Goal: Transaction & Acquisition: Subscribe to service/newsletter

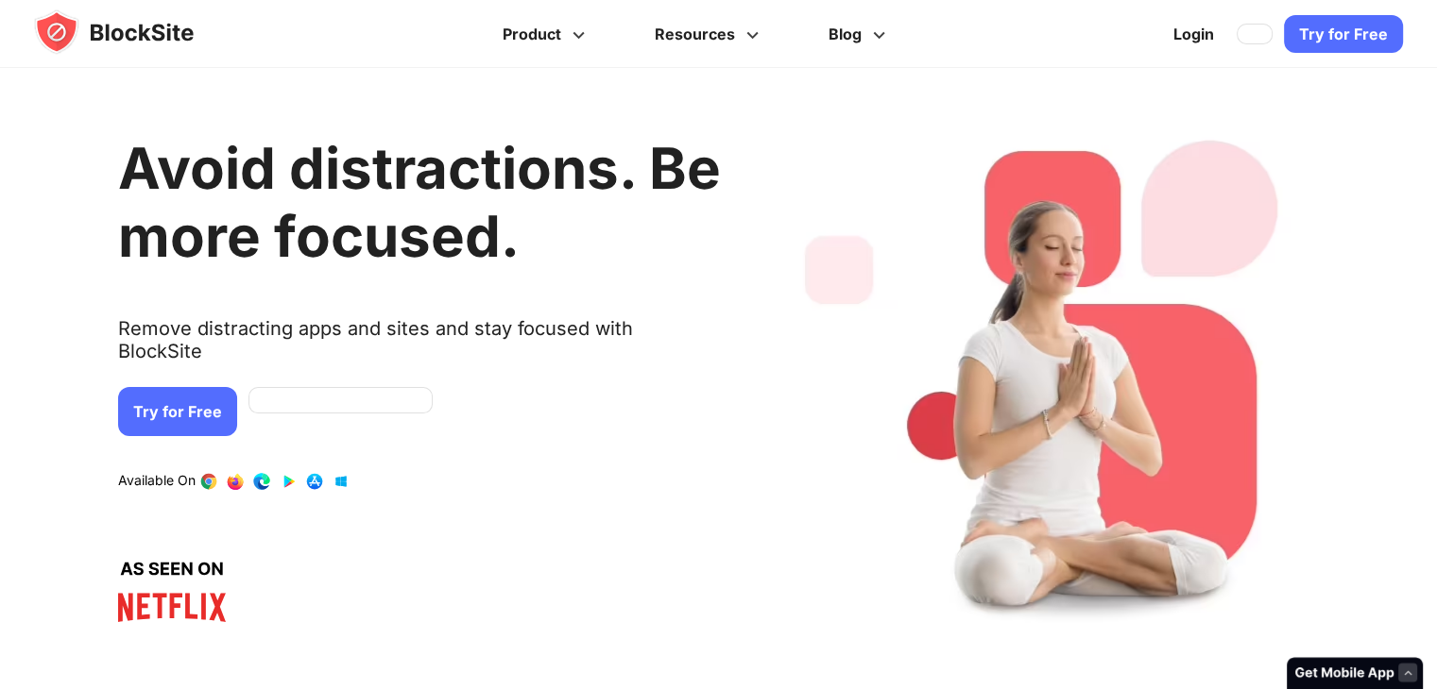
click at [214, 390] on link "Try for Free" at bounding box center [177, 411] width 119 height 49
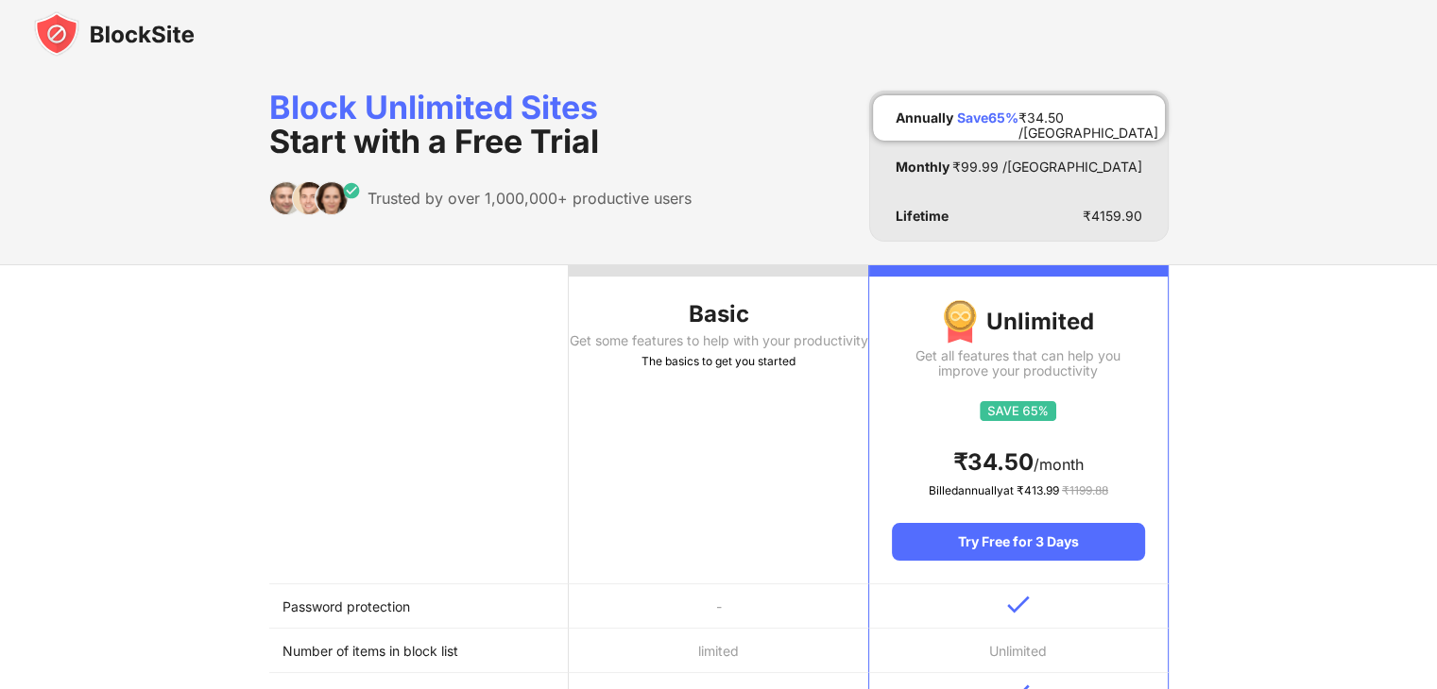
scroll to position [283, 0]
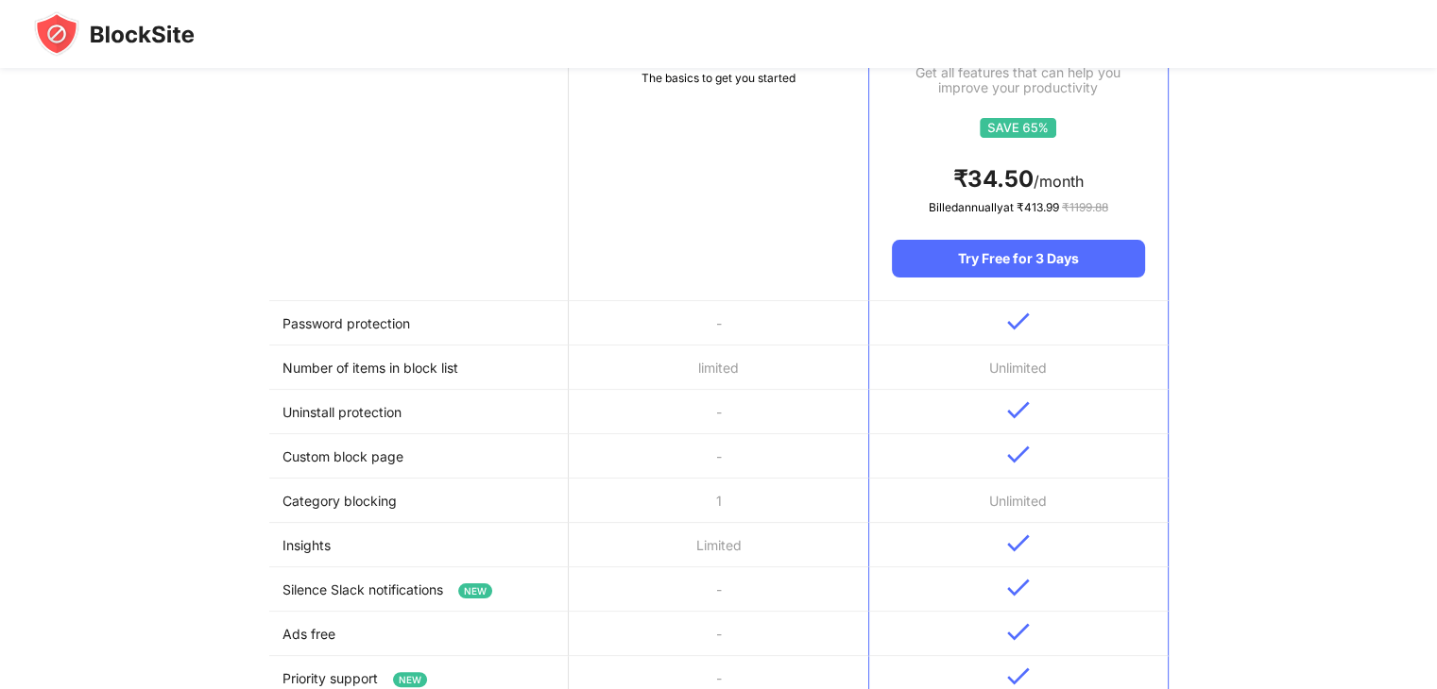
click at [661, 313] on td "-" at bounding box center [718, 323] width 299 height 44
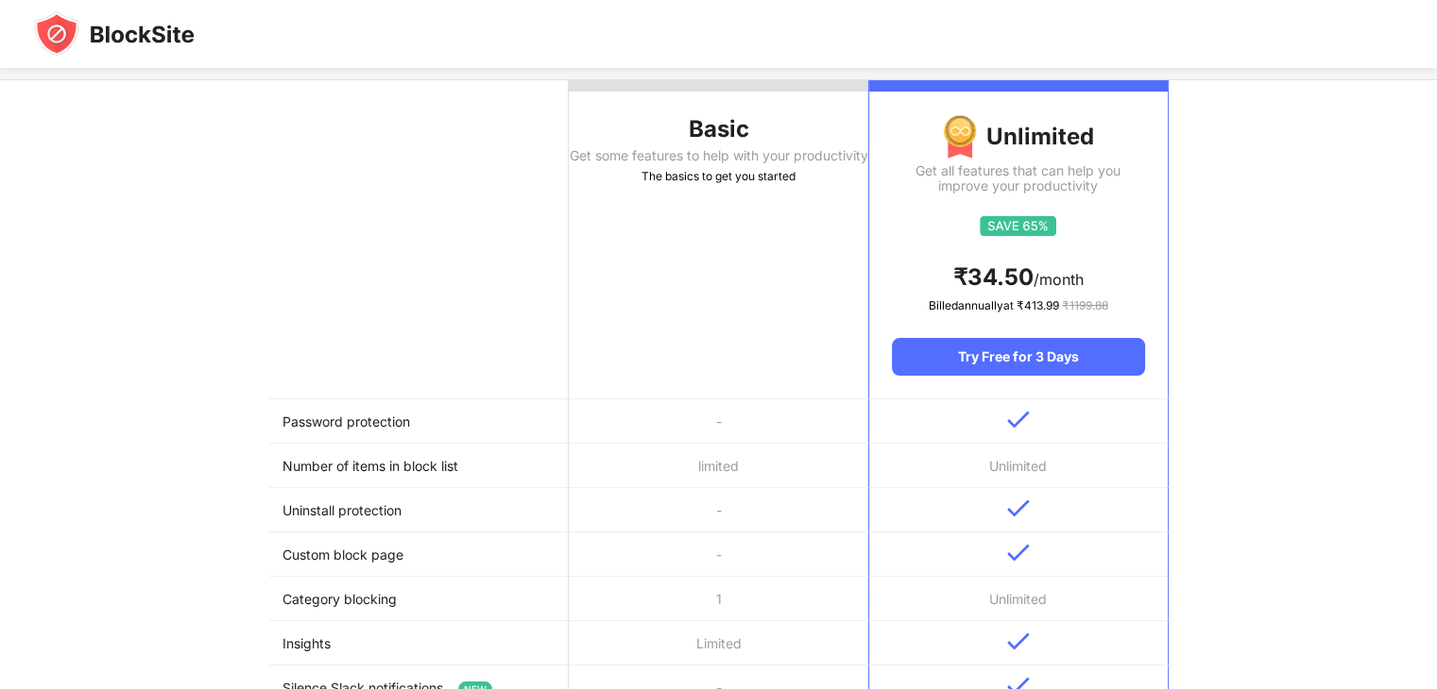
scroll to position [94, 0]
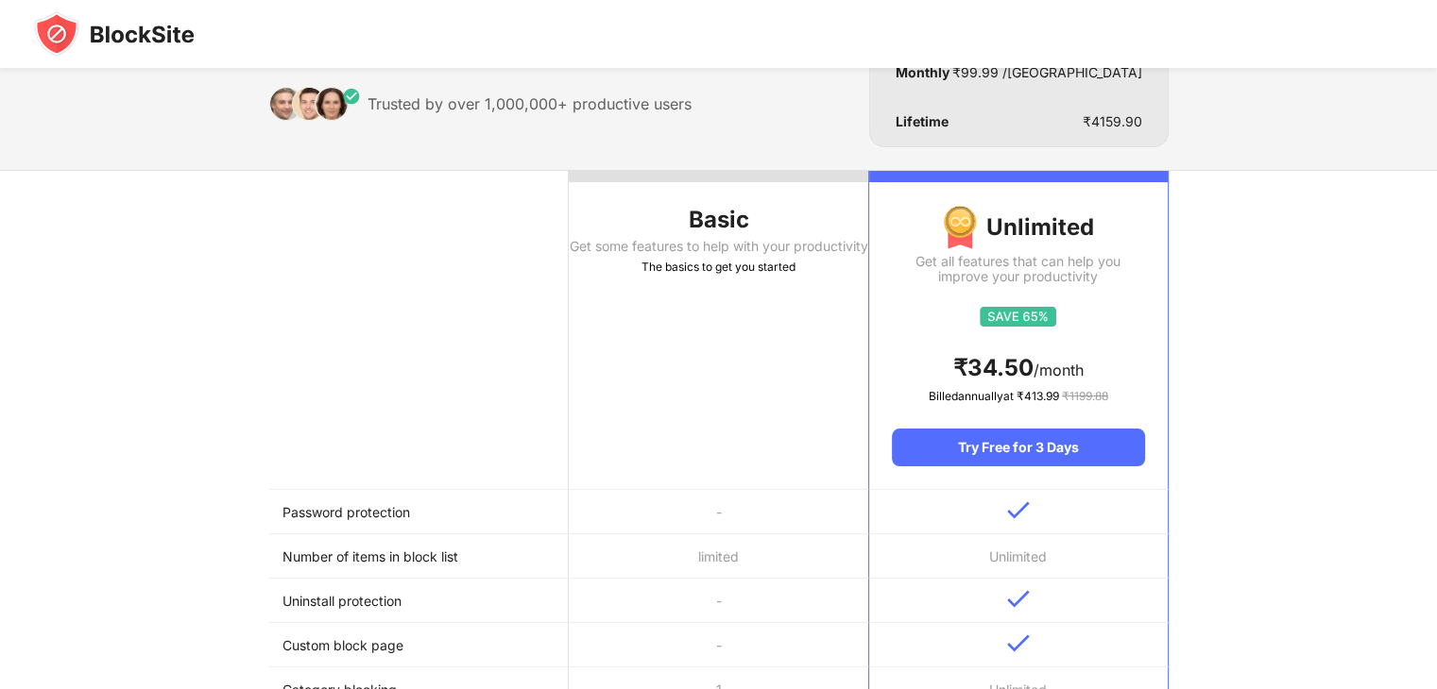
click at [714, 298] on th "Basic Get some features to help with your productivity The basics to get you st…" at bounding box center [718, 330] width 299 height 319
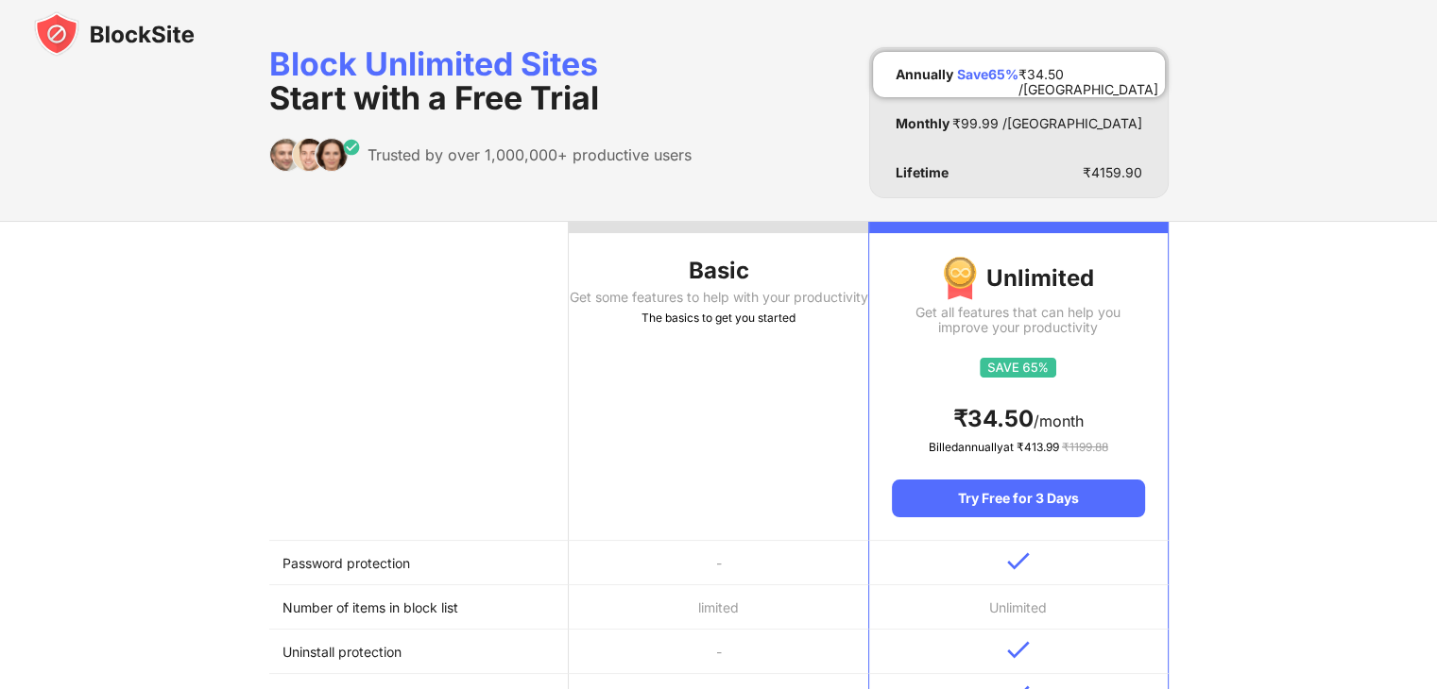
scroll to position [0, 0]
